Goal: Task Accomplishment & Management: Complete application form

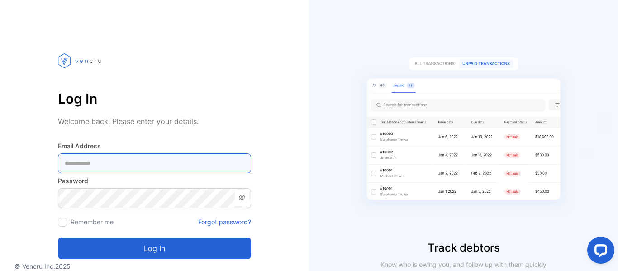
click at [126, 163] on Address-inputemail "email" at bounding box center [154, 163] width 193 height 20
paste Address-inputemail "**********"
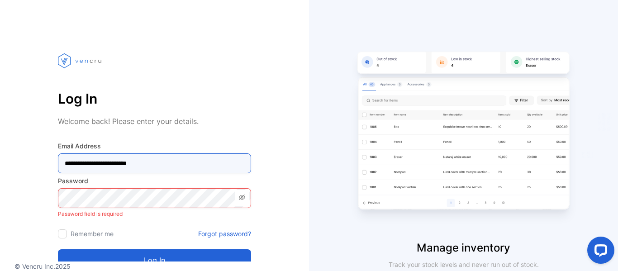
type Address-inputemail "**********"
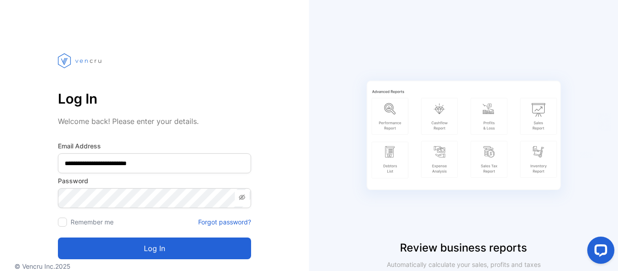
click at [204, 259] on section "**********" at bounding box center [154, 185] width 193 height 195
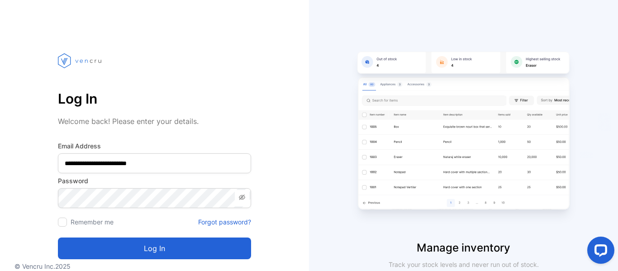
click at [244, 247] on button "Log in" at bounding box center [154, 249] width 193 height 22
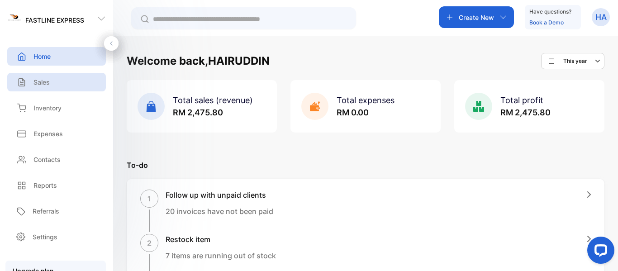
click at [60, 77] on div "Sales" at bounding box center [56, 82] width 99 height 19
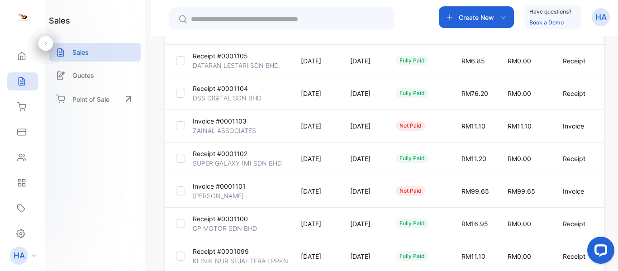
scroll to position [241, 0]
click at [229, 90] on p "Receipt #0001104" at bounding box center [220, 88] width 55 height 10
click at [531, 93] on span "RM0.00" at bounding box center [520, 93] width 24 height 8
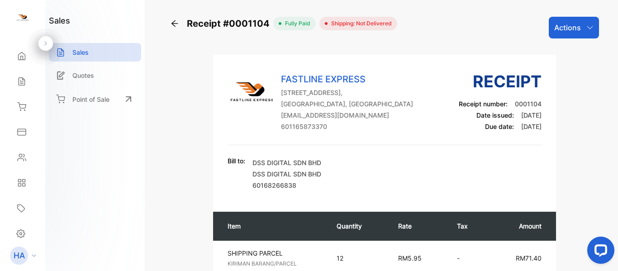
click at [579, 21] on div "Actions" at bounding box center [574, 28] width 50 height 22
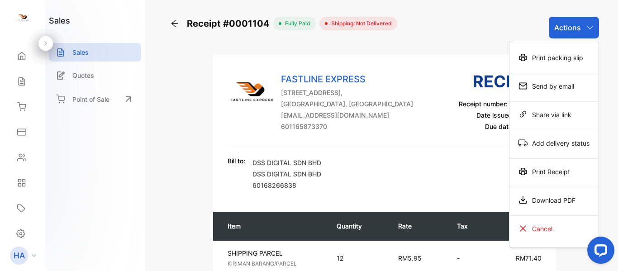
click at [474, 167] on div "Bill to: DSS DIGITAL SDN BHD DSS DIGITAL SDN BHD 60168266838" at bounding box center [385, 174] width 314 height 36
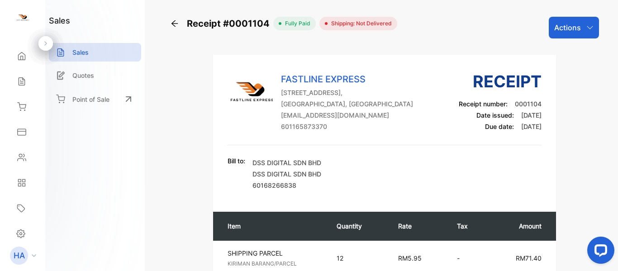
click at [590, 19] on div "Actions" at bounding box center [574, 28] width 50 height 22
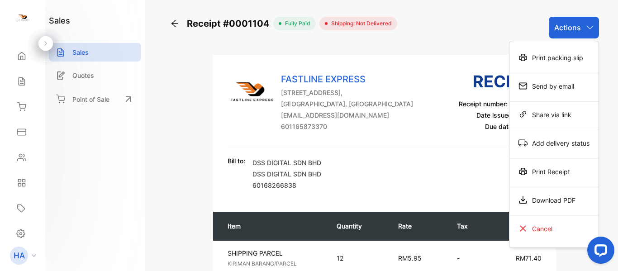
click at [179, 22] on div "Receipt #0001104" at bounding box center [221, 24] width 103 height 14
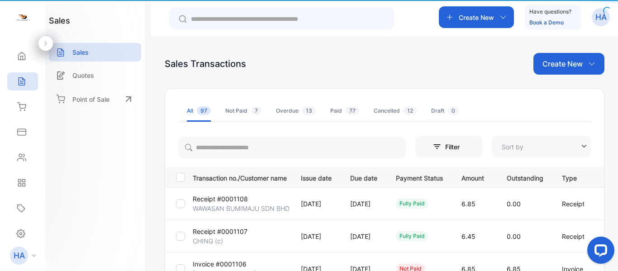
type input "**********"
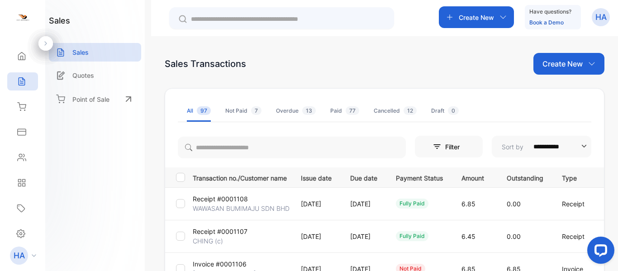
click at [178, 24] on div at bounding box center [281, 18] width 225 height 22
click at [494, 17] on div "Create New" at bounding box center [476, 17] width 75 height 22
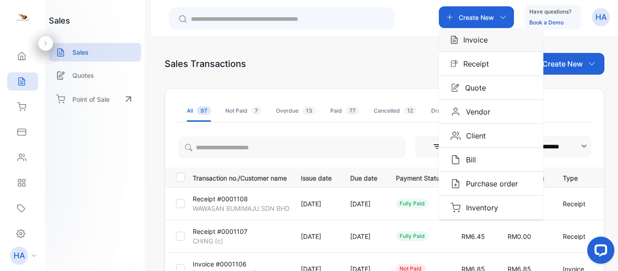
click at [485, 42] on p "Invoice" at bounding box center [473, 39] width 30 height 11
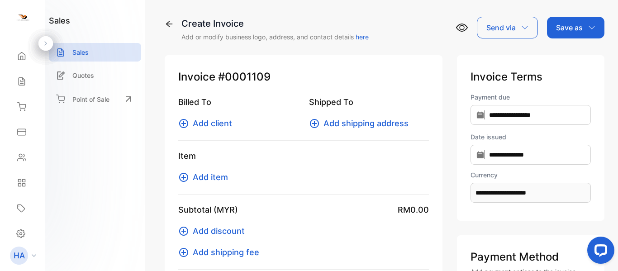
type input "**********"
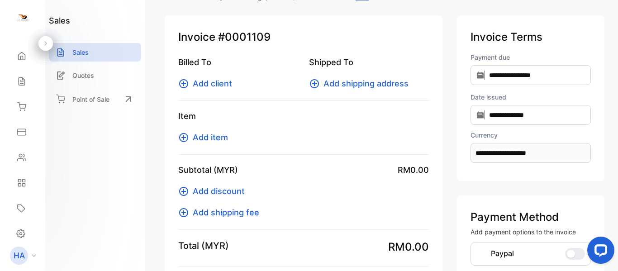
scroll to position [151, 0]
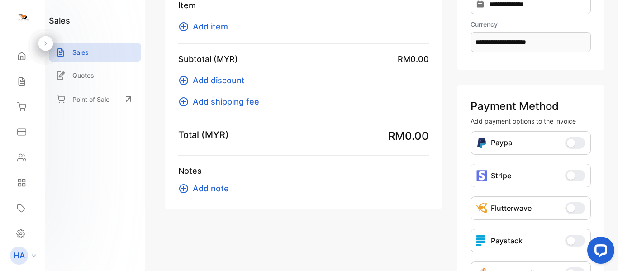
click at [162, 51] on div "**********" at bounding box center [384, 135] width 467 height 271
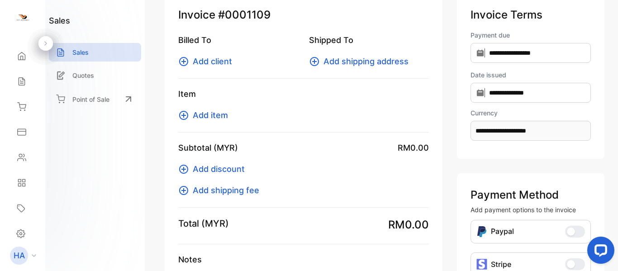
scroll to position [60, 0]
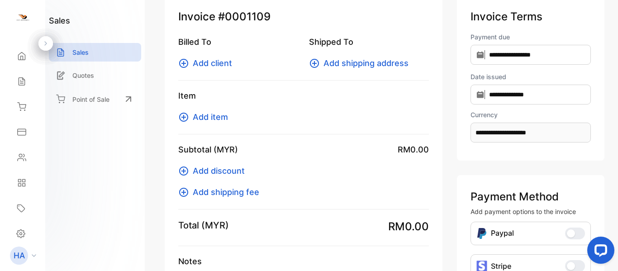
click at [225, 62] on span "Add client" at bounding box center [212, 63] width 39 height 12
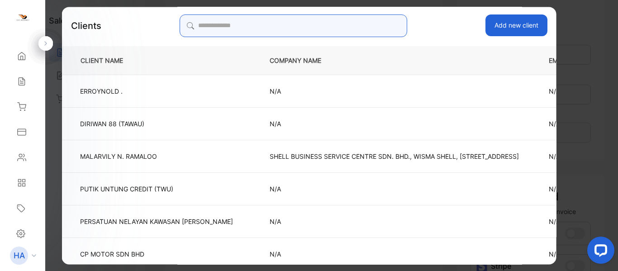
click at [243, 32] on input "search" at bounding box center [293, 25] width 227 height 23
type input "***"
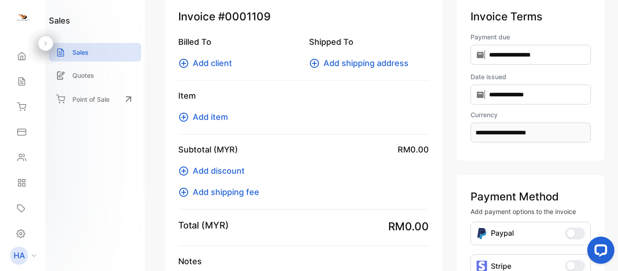
click at [223, 63] on span "Add client" at bounding box center [212, 63] width 39 height 12
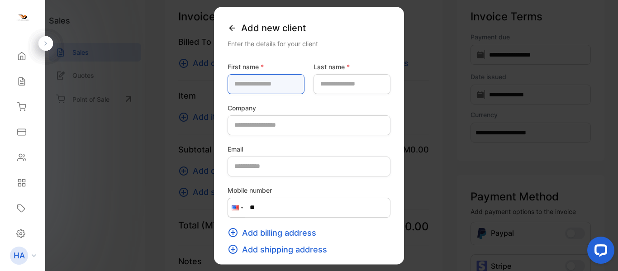
click at [295, 85] on name-inputfirstname "text" at bounding box center [266, 84] width 77 height 20
type name-inputfirstname "*"
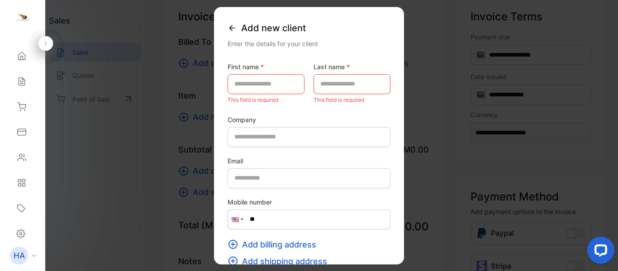
click at [228, 33] on div "Add new client" at bounding box center [309, 28] width 163 height 21
click at [228, 27] on icon at bounding box center [232, 28] width 9 height 9
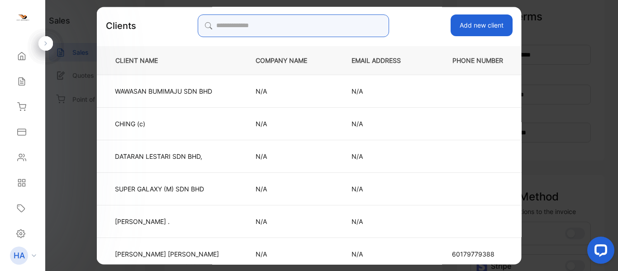
click at [294, 25] on input "search" at bounding box center [293, 25] width 191 height 23
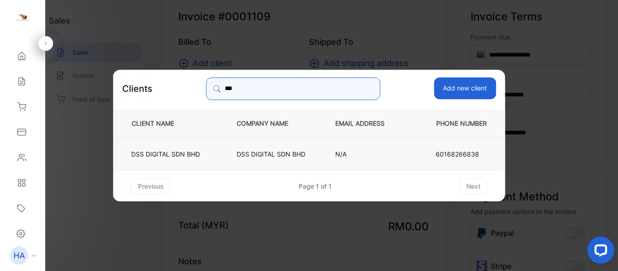
type input "***"
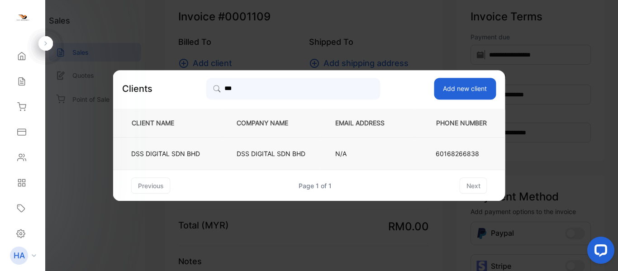
click at [403, 157] on td "N/A" at bounding box center [367, 154] width 94 height 33
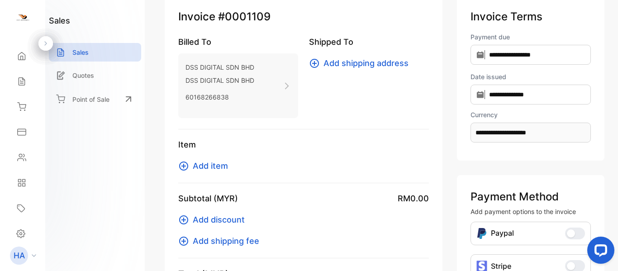
click at [222, 166] on span "Add item" at bounding box center [210, 166] width 35 height 12
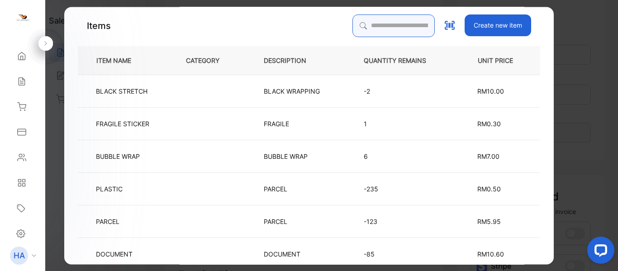
click at [386, 31] on input "search" at bounding box center [393, 25] width 82 height 23
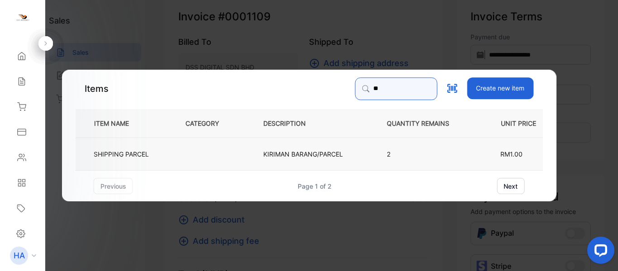
type input "**"
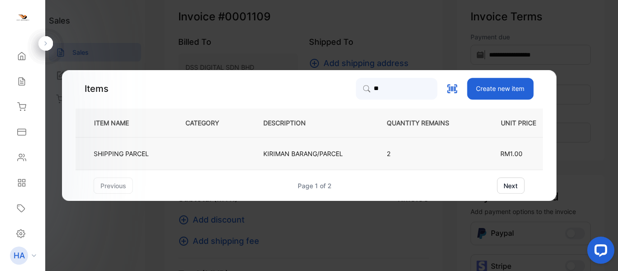
click at [187, 149] on td at bounding box center [210, 154] width 78 height 33
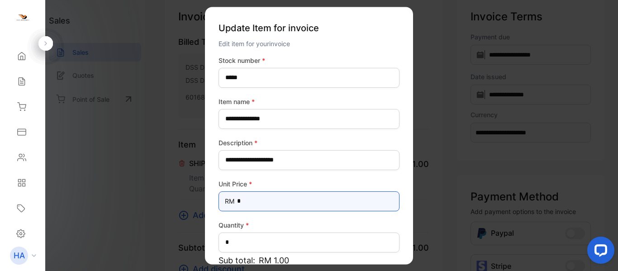
click at [277, 196] on Price-inputprice "*" at bounding box center [309, 201] width 181 height 20
drag, startPoint x: 278, startPoint y: 197, endPoint x: 270, endPoint y: 200, distance: 8.2
click at [270, 200] on Price-inputprice "*" at bounding box center [309, 201] width 181 height 20
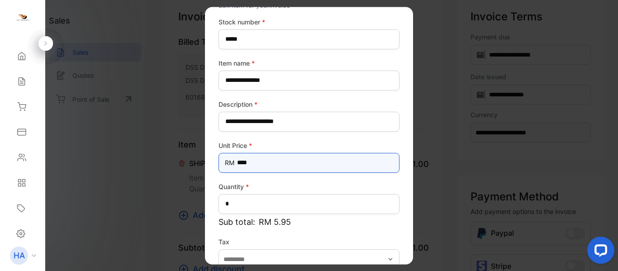
scroll to position [89, 0]
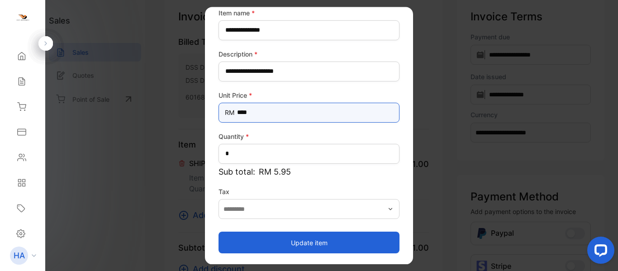
type Price-inputprice "****"
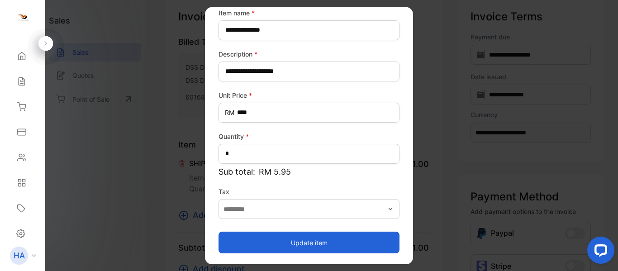
click at [346, 240] on button "Update item" at bounding box center [309, 243] width 181 height 22
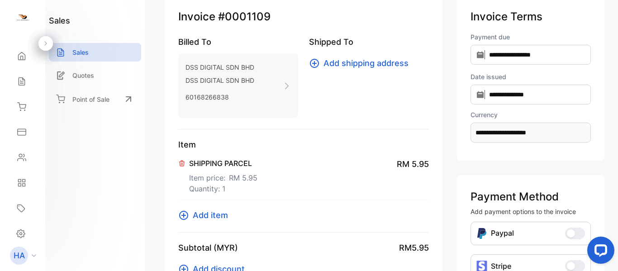
click at [219, 212] on span "Add item" at bounding box center [210, 215] width 35 height 12
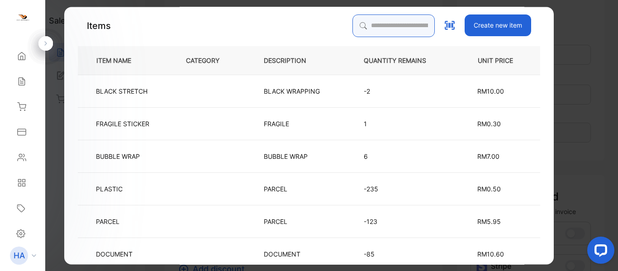
click at [384, 28] on input "search" at bounding box center [393, 25] width 82 height 23
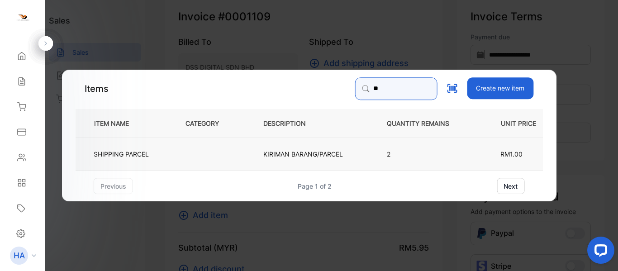
type input "**"
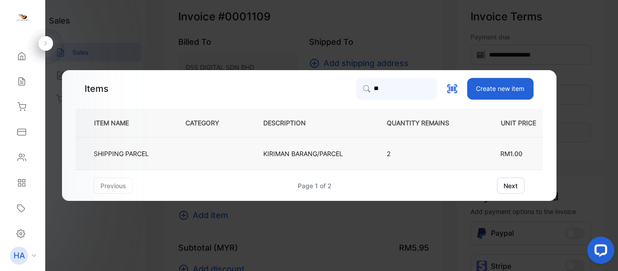
click at [229, 159] on td at bounding box center [210, 154] width 78 height 33
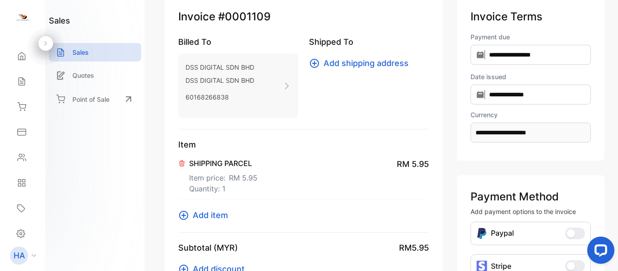
click at [223, 215] on span "Add item" at bounding box center [210, 215] width 35 height 12
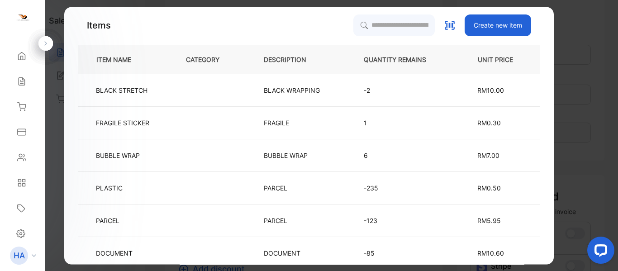
click at [505, 93] on td "RM10.00" at bounding box center [498, 90] width 85 height 33
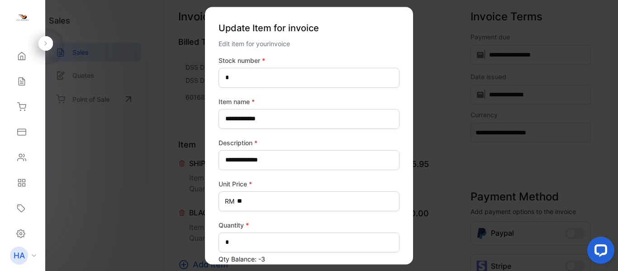
click at [392, 25] on p "Update Item for invoice" at bounding box center [309, 28] width 181 height 21
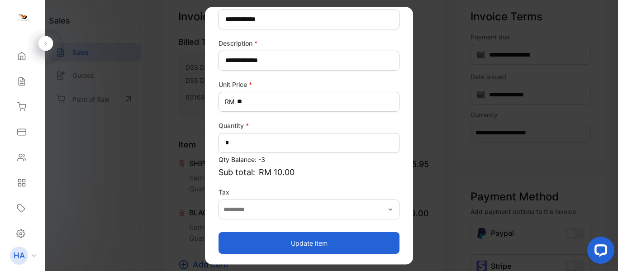
scroll to position [100, 0]
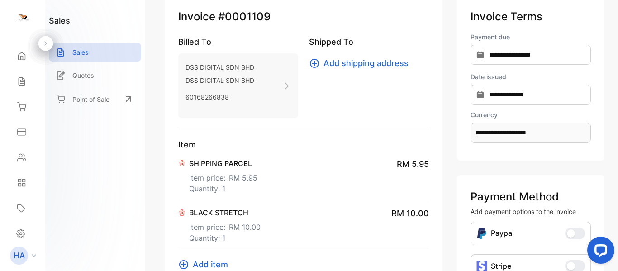
click at [218, 212] on p "BLACK STRETCH" at bounding box center [224, 212] width 71 height 11
click at [183, 213] on icon at bounding box center [182, 212] width 5 height 5
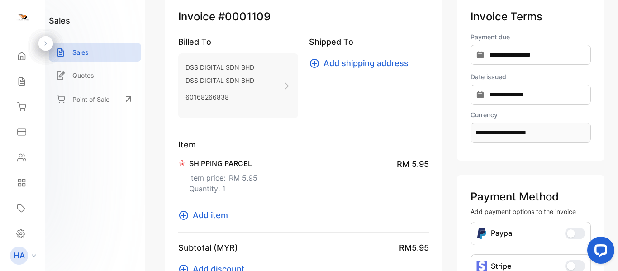
click at [216, 216] on span "Add item" at bounding box center [210, 215] width 35 height 12
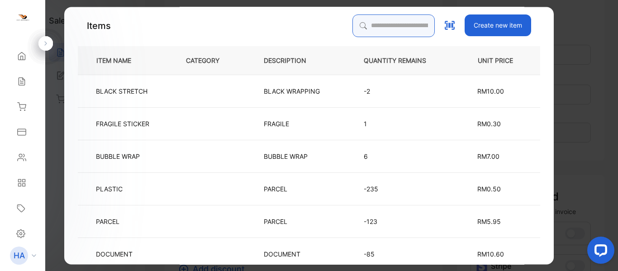
click at [402, 25] on input "search" at bounding box center [393, 25] width 82 height 23
click at [485, 26] on button "Create new item" at bounding box center [498, 25] width 67 height 22
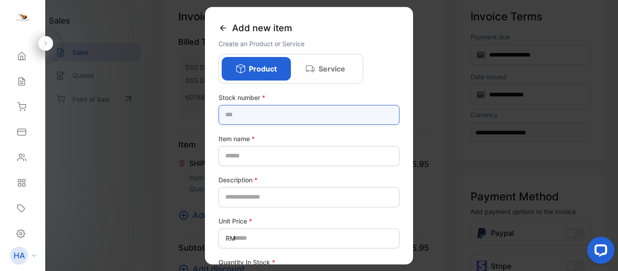
click at [279, 112] on number-inputstocknumber "text" at bounding box center [309, 115] width 181 height 20
type number-inputstocknumber "*"
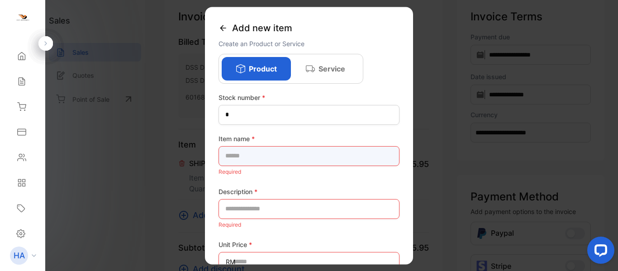
click at [256, 159] on name-inputproductname "text" at bounding box center [309, 156] width 181 height 20
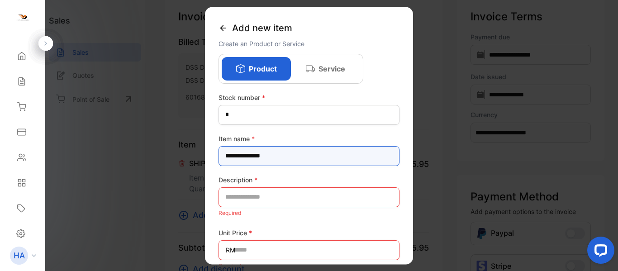
type name-inputproductname "**********"
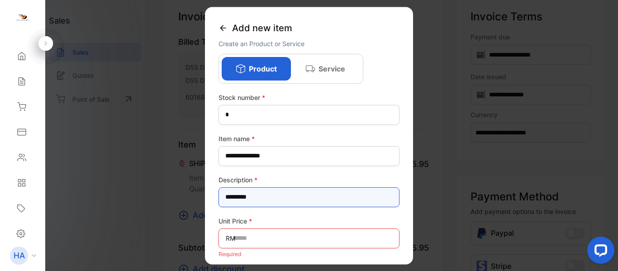
type input "**********"
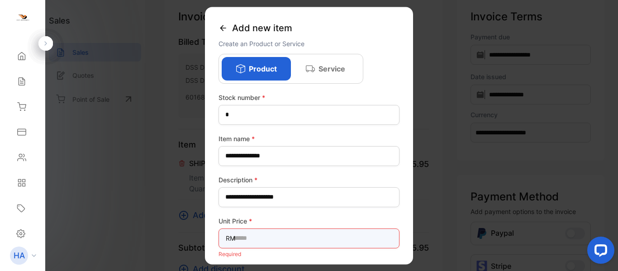
click at [254, 241] on Price-inputunitprice "text" at bounding box center [309, 238] width 181 height 20
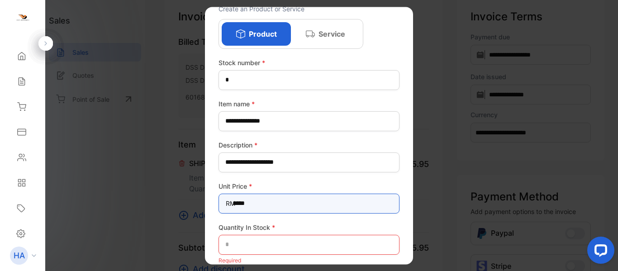
scroll to position [121, 0]
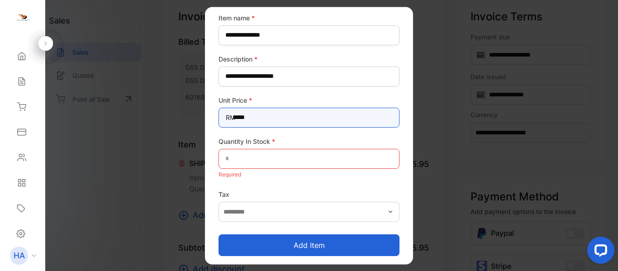
type Price-inputunitprice "*****"
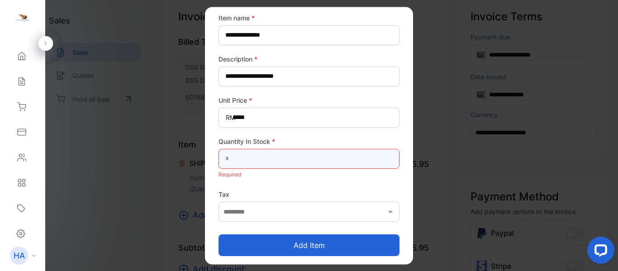
click at [272, 165] on Stock-inputQuantityInStock "text" at bounding box center [309, 159] width 181 height 20
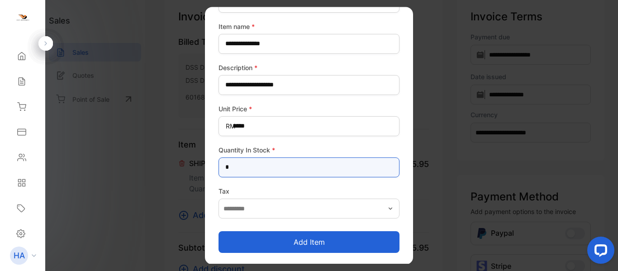
scroll to position [112, 0]
type Stock-inputQuantityInStock "*"
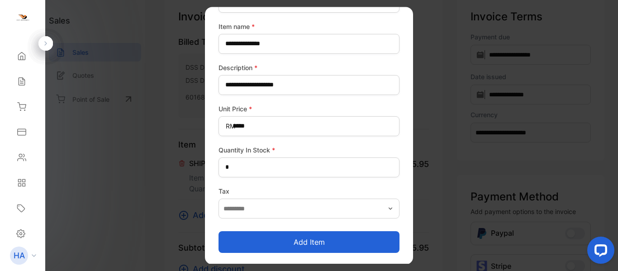
click at [309, 224] on div "Add item" at bounding box center [309, 237] width 181 height 31
click at [314, 233] on button "Add item" at bounding box center [309, 242] width 181 height 22
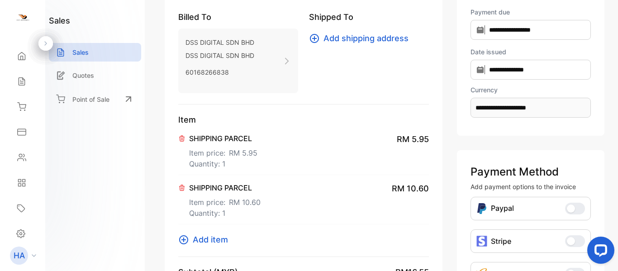
scroll to position [121, 0]
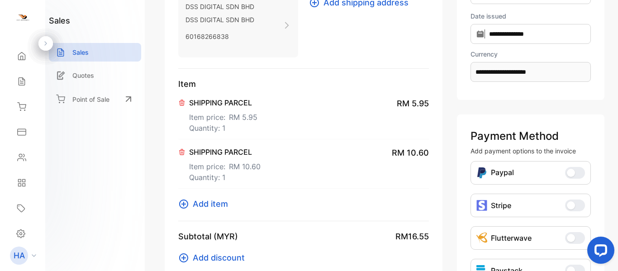
click at [228, 124] on p "Quantity: 1" at bounding box center [223, 128] width 68 height 11
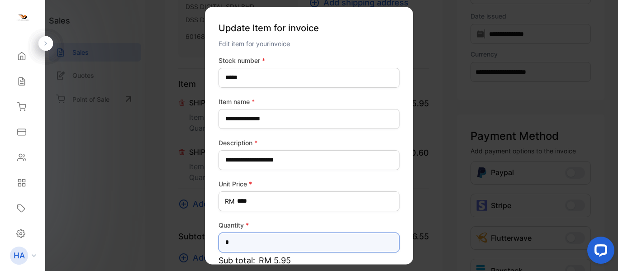
click at [234, 241] on input "*" at bounding box center [309, 243] width 181 height 20
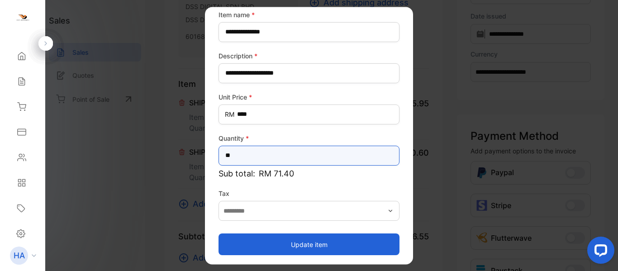
scroll to position [89, 0]
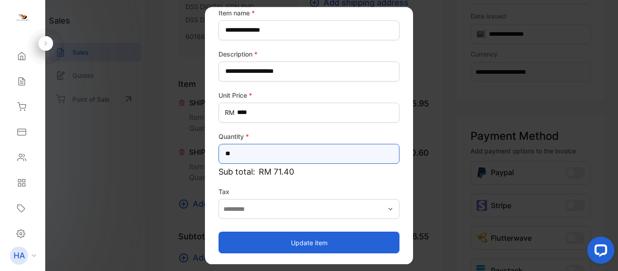
type input "**"
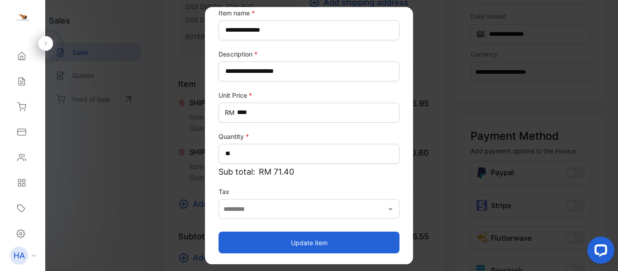
click at [377, 240] on button "Update item" at bounding box center [309, 243] width 181 height 22
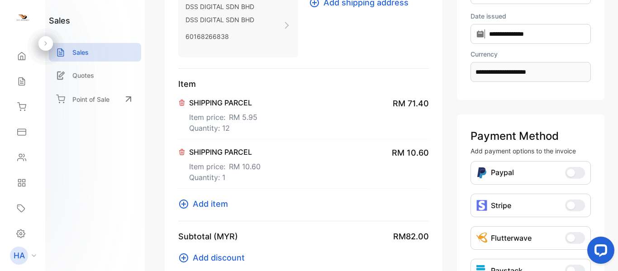
click at [216, 176] on p "Quantity: 1" at bounding box center [224, 177] width 71 height 11
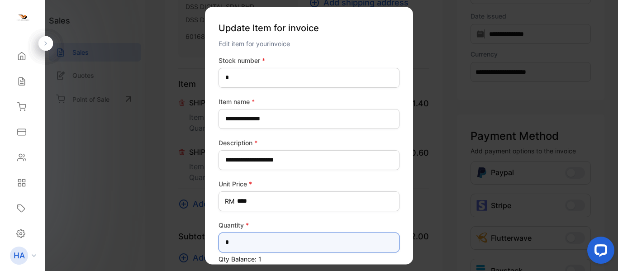
drag, startPoint x: 240, startPoint y: 239, endPoint x: 157, endPoint y: 245, distance: 83.9
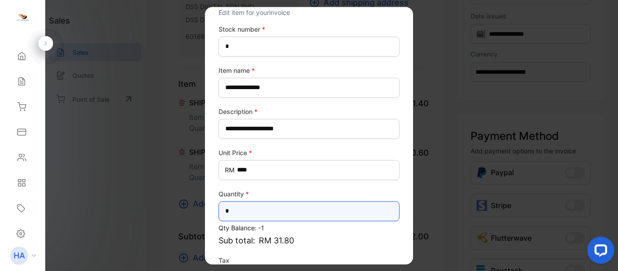
scroll to position [100, 0]
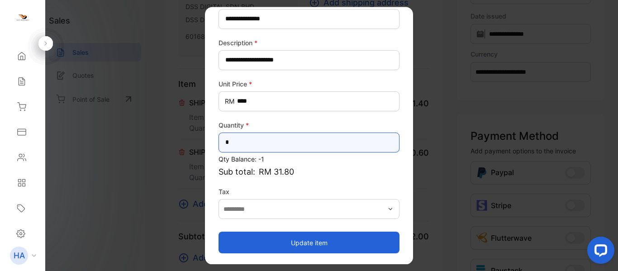
type input "*"
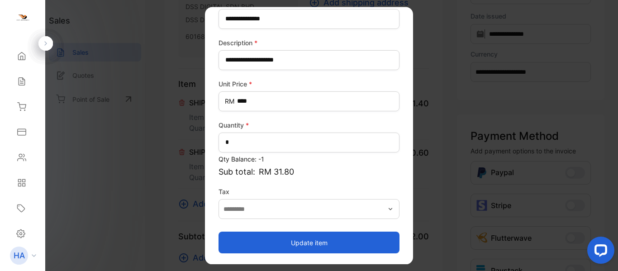
click at [339, 244] on button "Update item" at bounding box center [309, 243] width 181 height 22
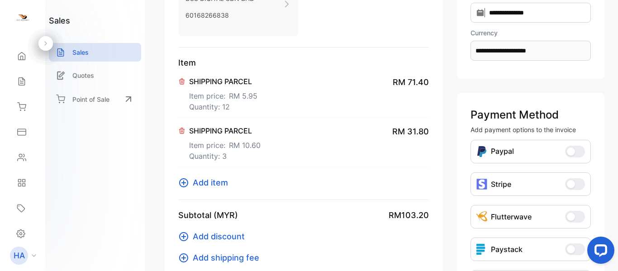
scroll to position [181, 0]
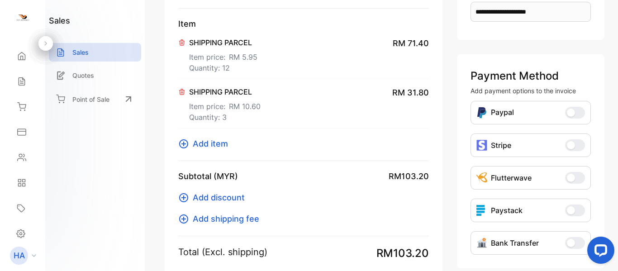
click at [205, 148] on span "Add item" at bounding box center [210, 144] width 35 height 12
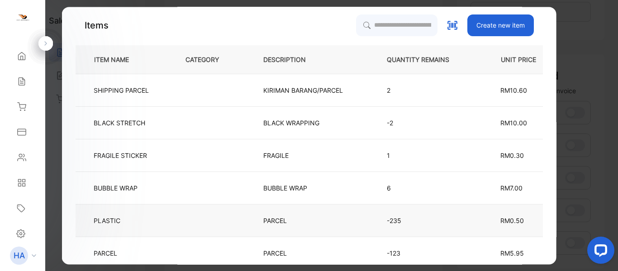
click at [270, 218] on p "PARCEL" at bounding box center [281, 221] width 36 height 10
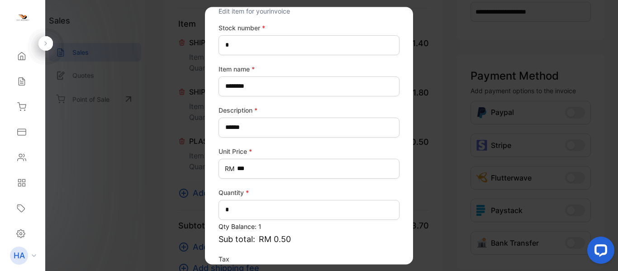
scroll to position [90, 0]
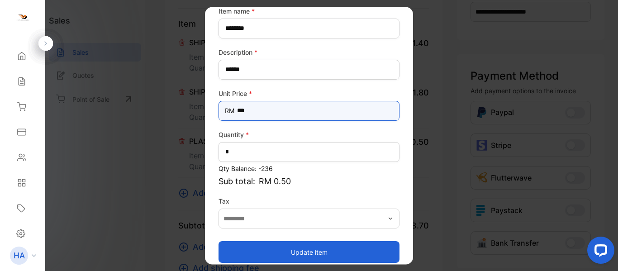
click at [290, 107] on Price-inputprice "***" at bounding box center [309, 111] width 181 height 20
type Price-inputprice "***"
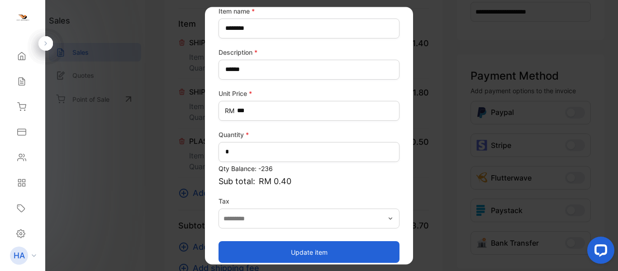
click at [292, 248] on button "Update item" at bounding box center [309, 252] width 181 height 22
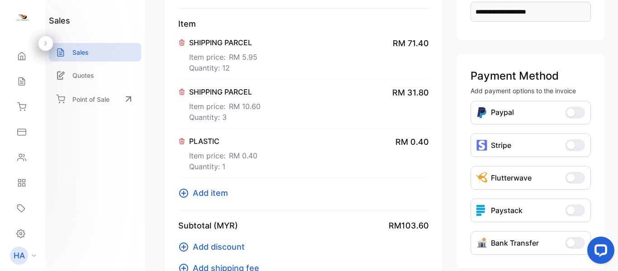
click at [250, 161] on p "Quantity: 1" at bounding box center [223, 166] width 68 height 11
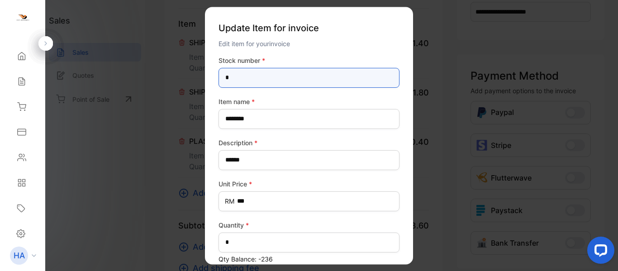
click at [266, 71] on number-inputstocknumber "*" at bounding box center [309, 78] width 181 height 20
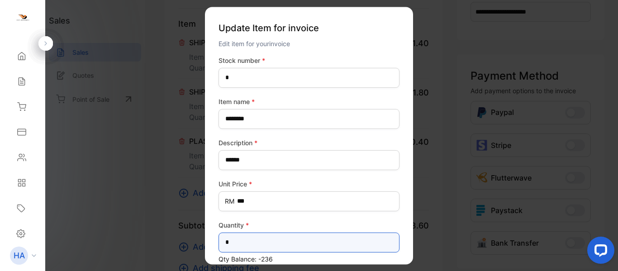
click at [253, 247] on input "*" at bounding box center [309, 243] width 181 height 20
type input "**"
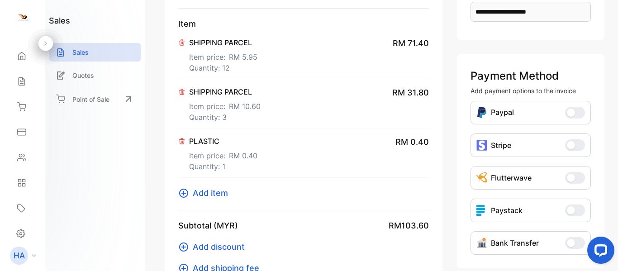
click at [224, 155] on p "Item price: RM 0.40" at bounding box center [223, 154] width 68 height 14
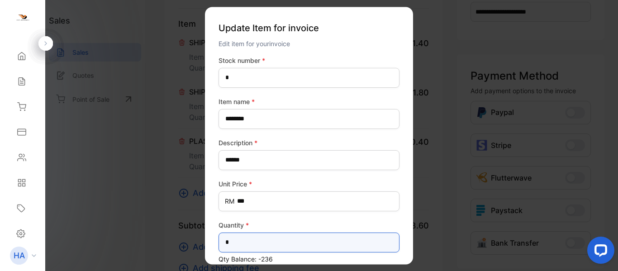
click at [261, 236] on input "*" at bounding box center [309, 243] width 181 height 20
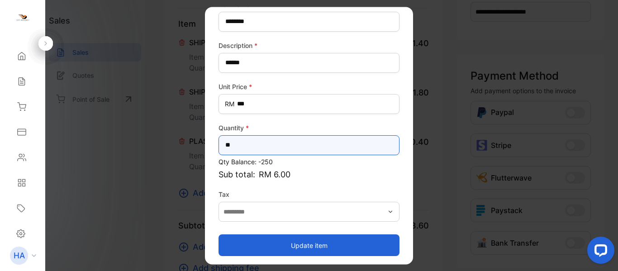
scroll to position [100, 0]
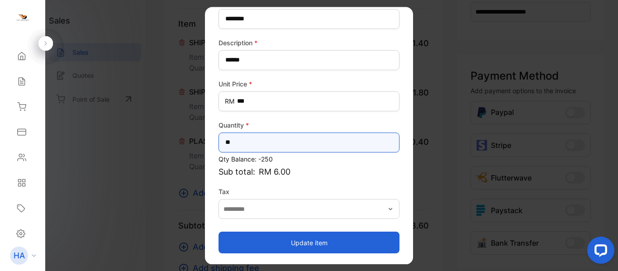
type input "**"
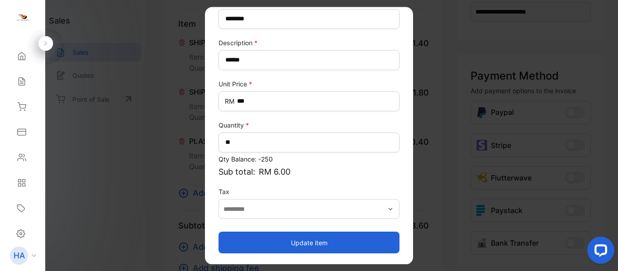
click at [338, 238] on button "Update item" at bounding box center [309, 243] width 181 height 22
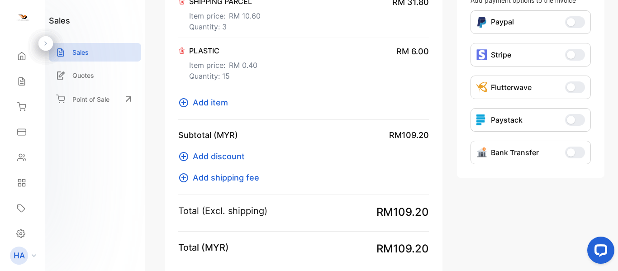
scroll to position [302, 0]
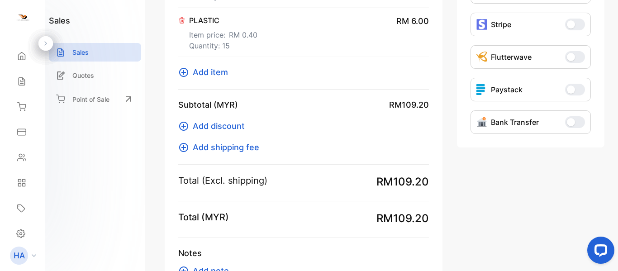
click at [128, 199] on div "sales Sales Quotes Point of Sale" at bounding box center [95, 135] width 100 height 271
click at [92, 202] on div "sales Sales Quotes Point of Sale" at bounding box center [95, 135] width 100 height 271
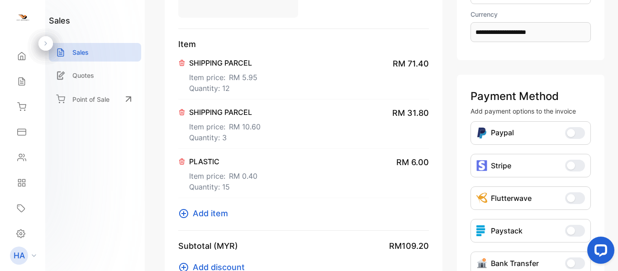
scroll to position [151, 0]
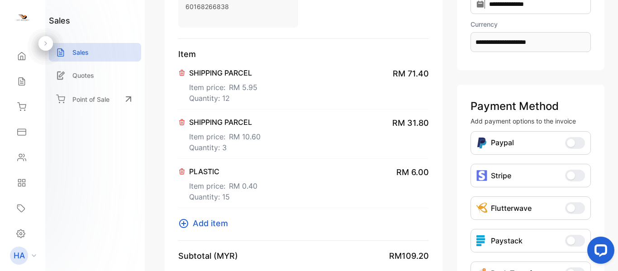
click at [131, 143] on div "sales Sales Quotes Point of Sale" at bounding box center [95, 135] width 100 height 271
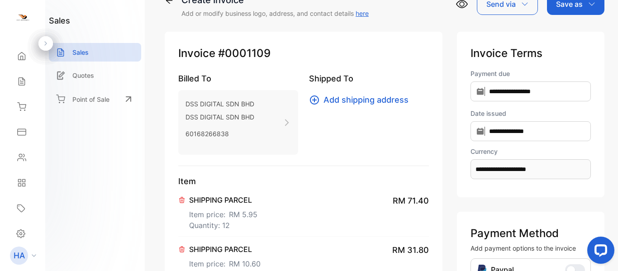
scroll to position [0, 0]
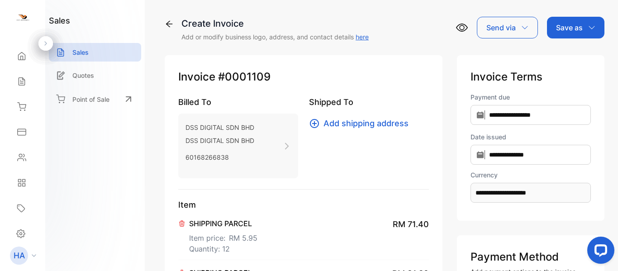
click at [592, 33] on div "Save as" at bounding box center [575, 28] width 57 height 22
click at [570, 62] on div "Invoice" at bounding box center [573, 57] width 52 height 18
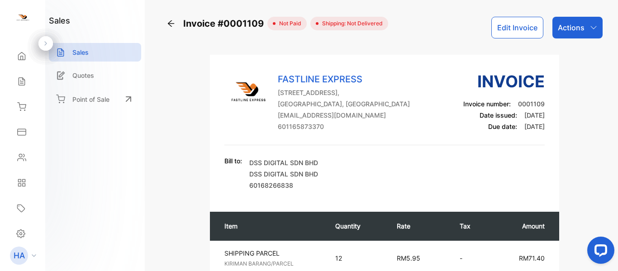
click at [570, 29] on p "Actions" at bounding box center [571, 27] width 27 height 11
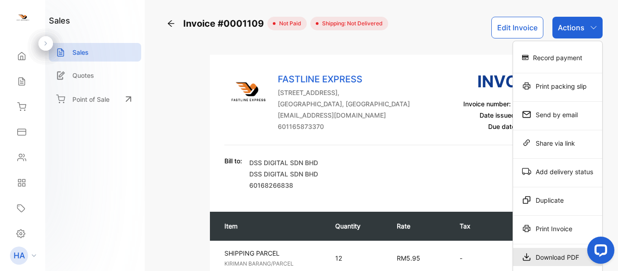
click at [552, 260] on div "Download PDF" at bounding box center [557, 257] width 89 height 18
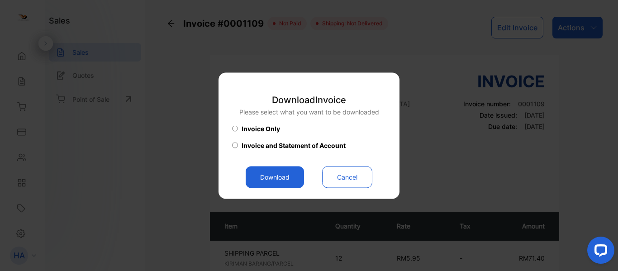
click at [267, 174] on button "Download" at bounding box center [275, 177] width 58 height 22
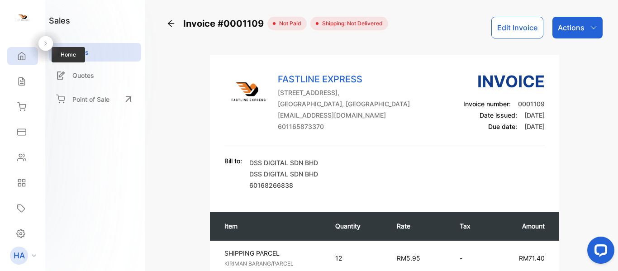
click at [15, 60] on div "Home" at bounding box center [20, 56] width 12 height 9
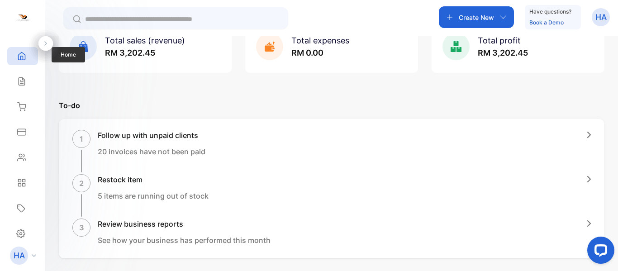
scroll to position [60, 0]
click at [14, 83] on div "Sales" at bounding box center [22, 81] width 31 height 18
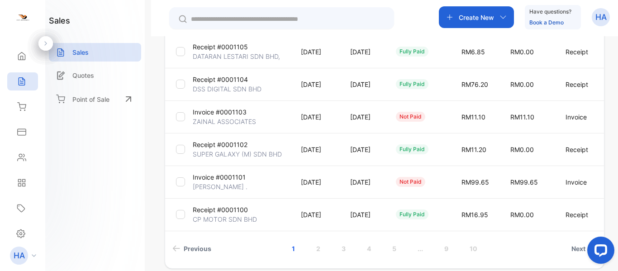
scroll to position [271, 0]
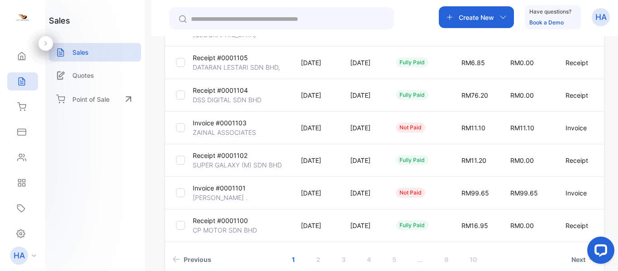
click at [181, 98] on div at bounding box center [180, 94] width 9 height 9
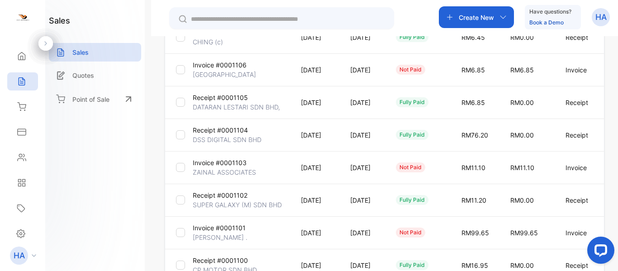
scroll to position [302, 0]
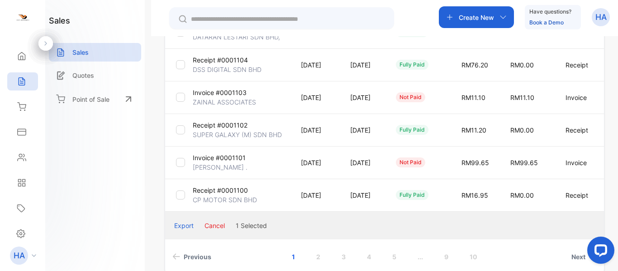
click at [216, 65] on p "DSS DIGITAL SDN BHD" at bounding box center [227, 70] width 69 height 10
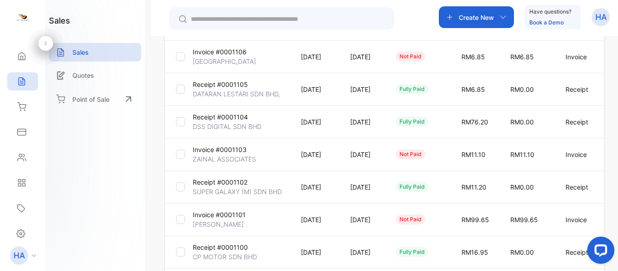
scroll to position [211, 0]
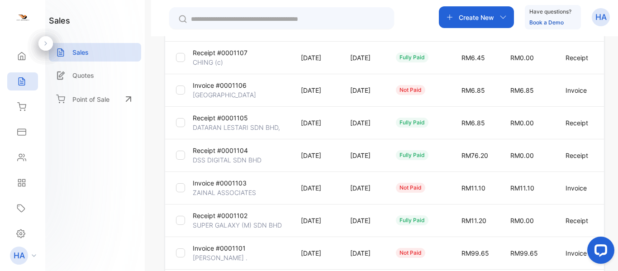
click at [185, 159] on div at bounding box center [182, 155] width 13 height 9
click at [182, 158] on div at bounding box center [180, 155] width 9 height 9
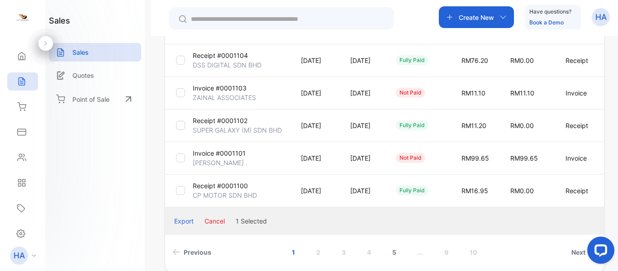
scroll to position [350, 0]
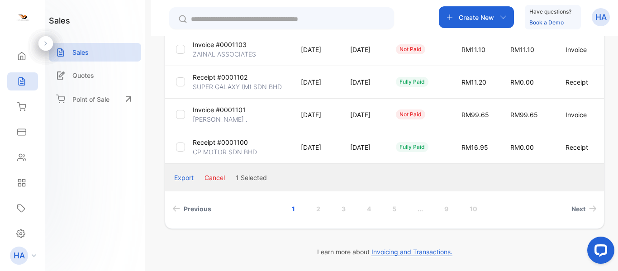
click at [209, 176] on button "Cancel" at bounding box center [214, 178] width 20 height 10
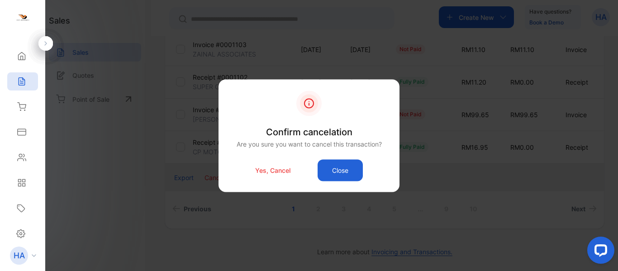
click at [350, 176] on button "Close" at bounding box center [340, 170] width 45 height 22
click at [263, 175] on p "Yes, Cancel" at bounding box center [272, 171] width 35 height 10
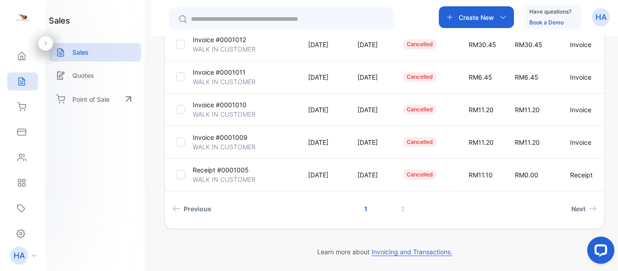
scroll to position [322, 0]
